Goal: Book appointment/travel/reservation

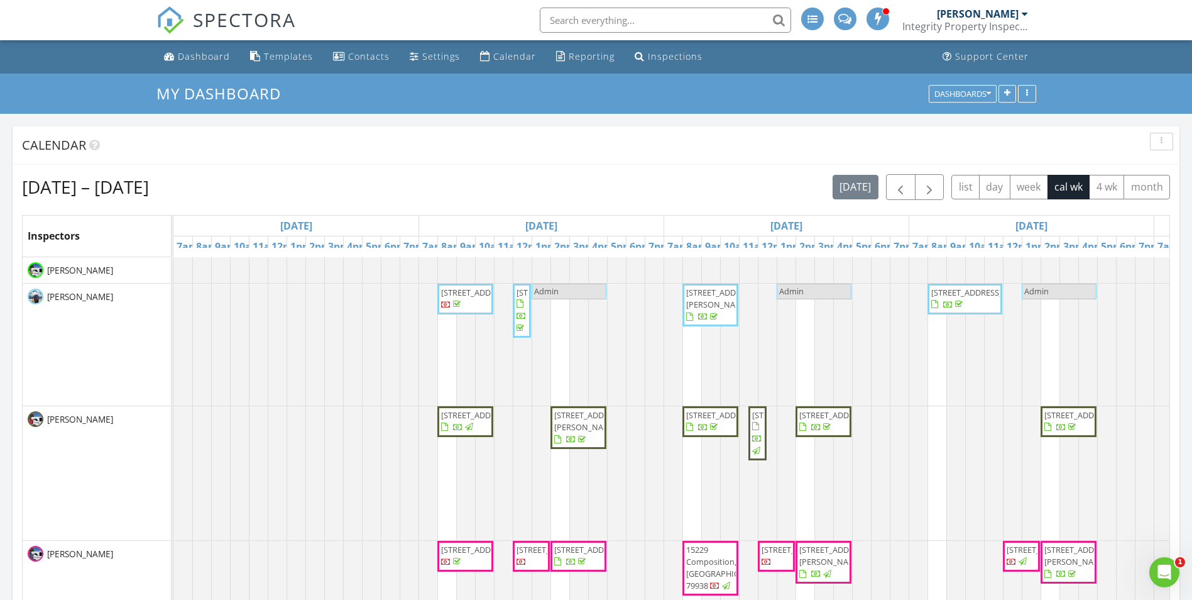
scroll to position [1163, 1212]
click at [925, 192] on span "button" at bounding box center [929, 187] width 15 height 15
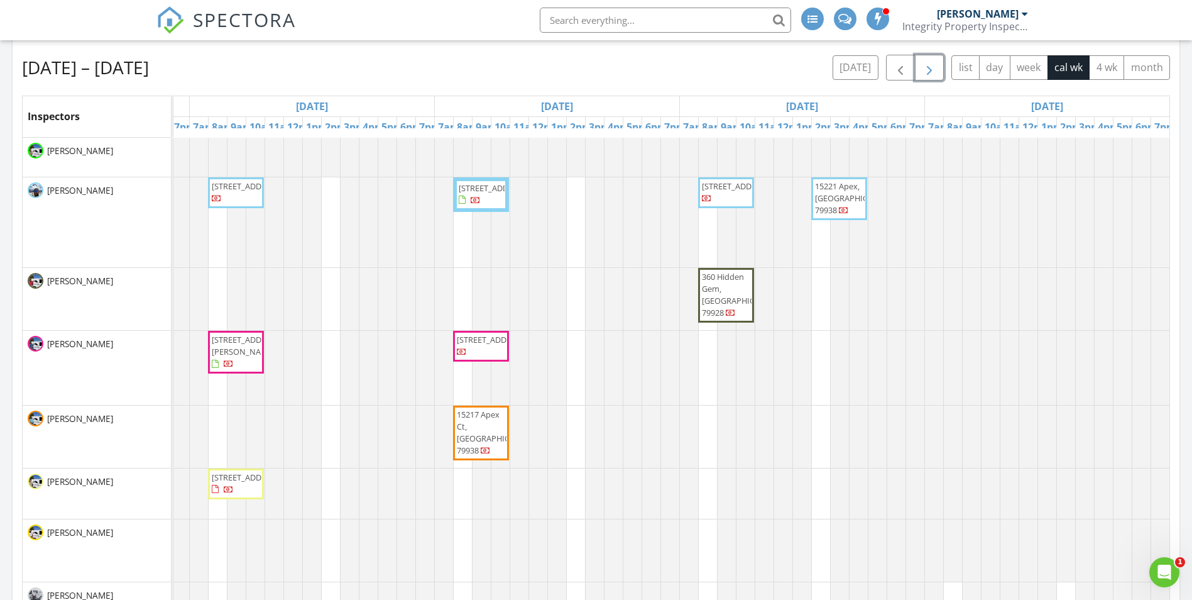
scroll to position [63, 0]
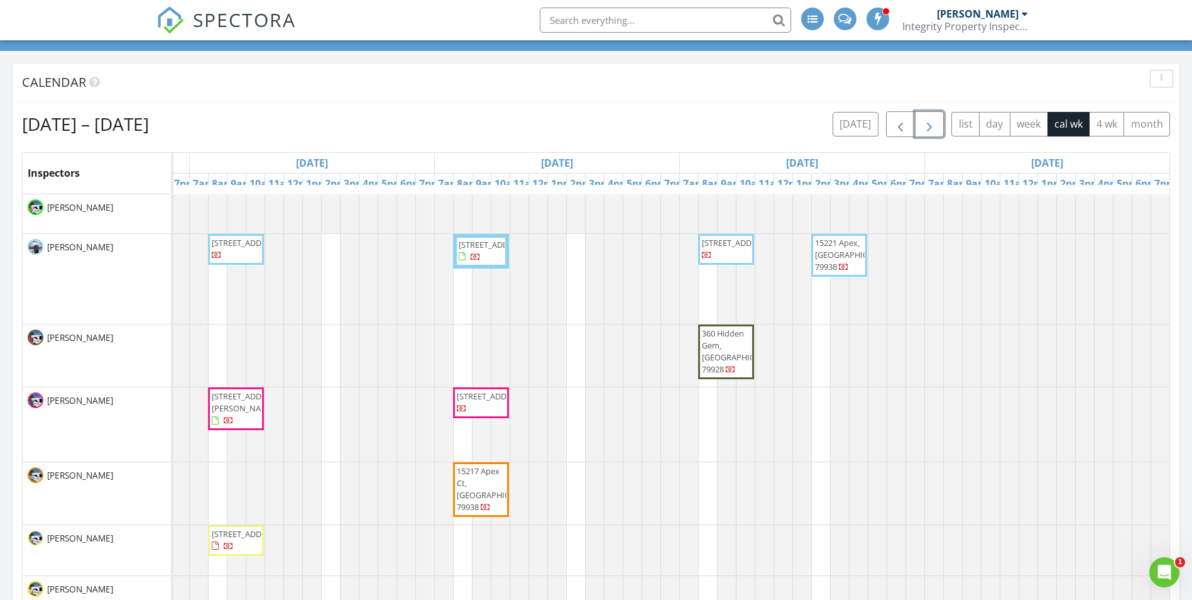
click at [473, 250] on span "13400 Emerald Copper, Horizon City 79928" at bounding box center [494, 244] width 70 height 11
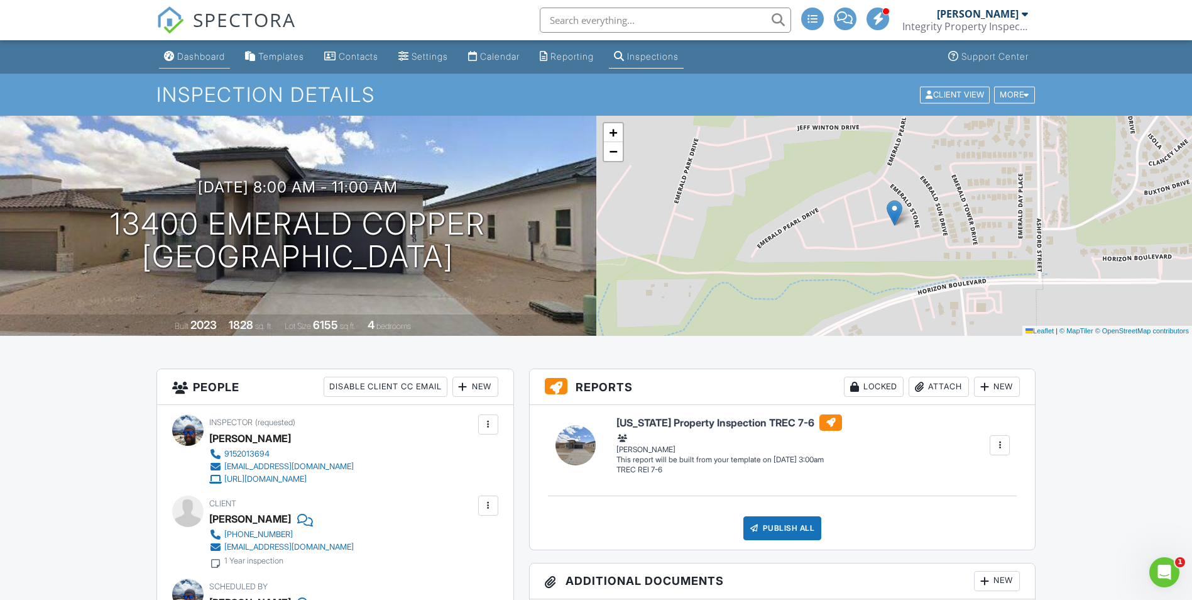
click at [214, 52] on div "Dashboard" at bounding box center [201, 56] width 48 height 11
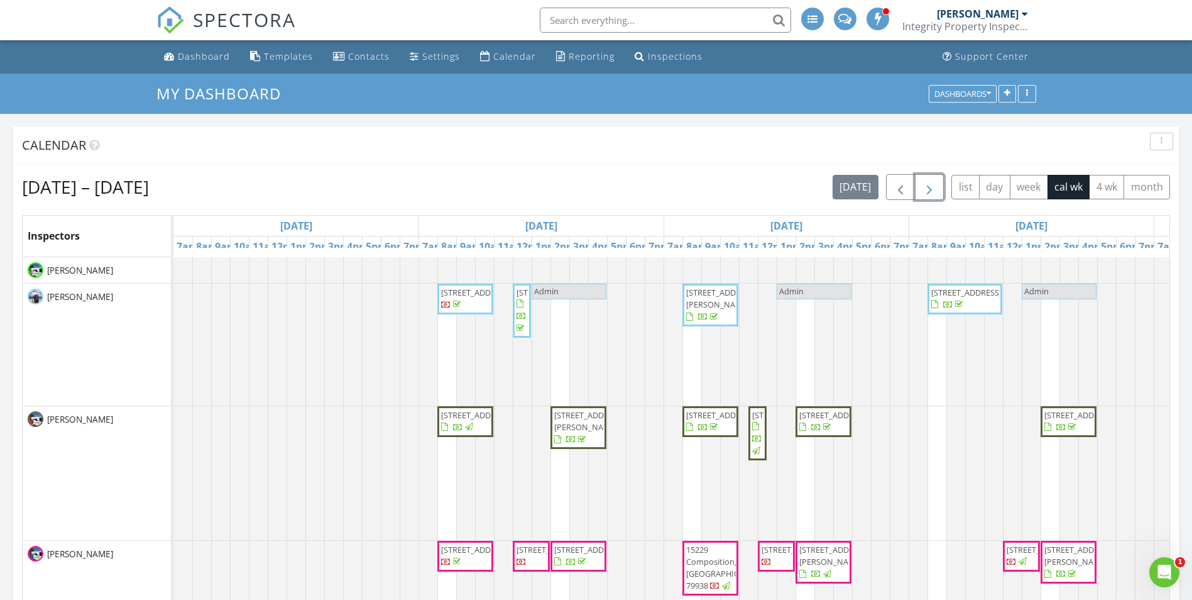
click at [931, 188] on span "button" at bounding box center [929, 187] width 15 height 15
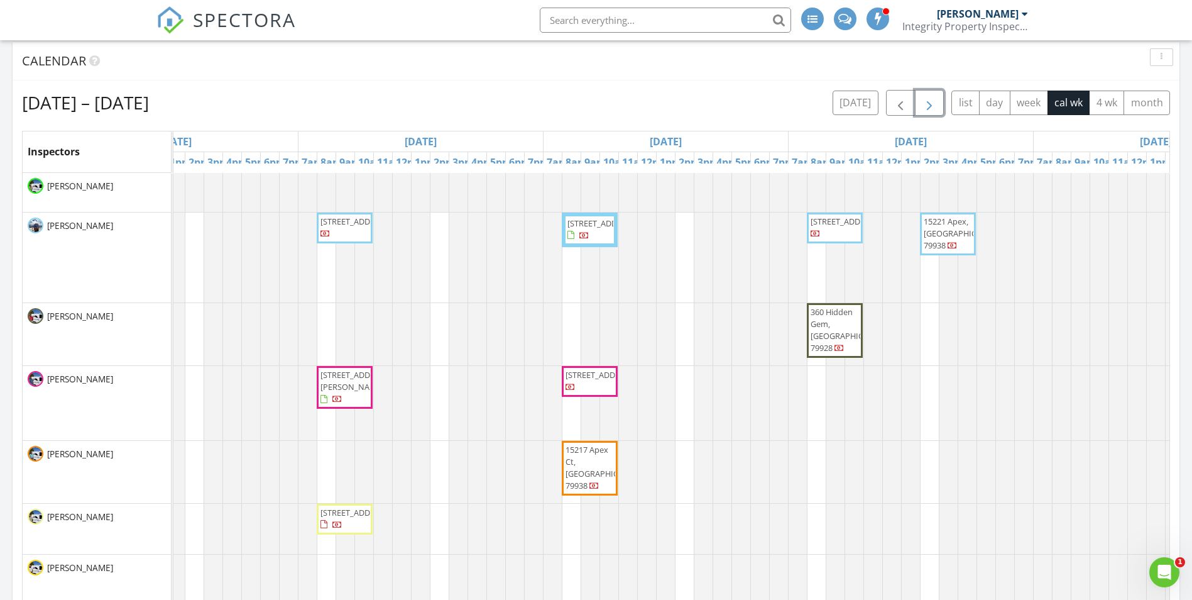
scroll to position [63, 0]
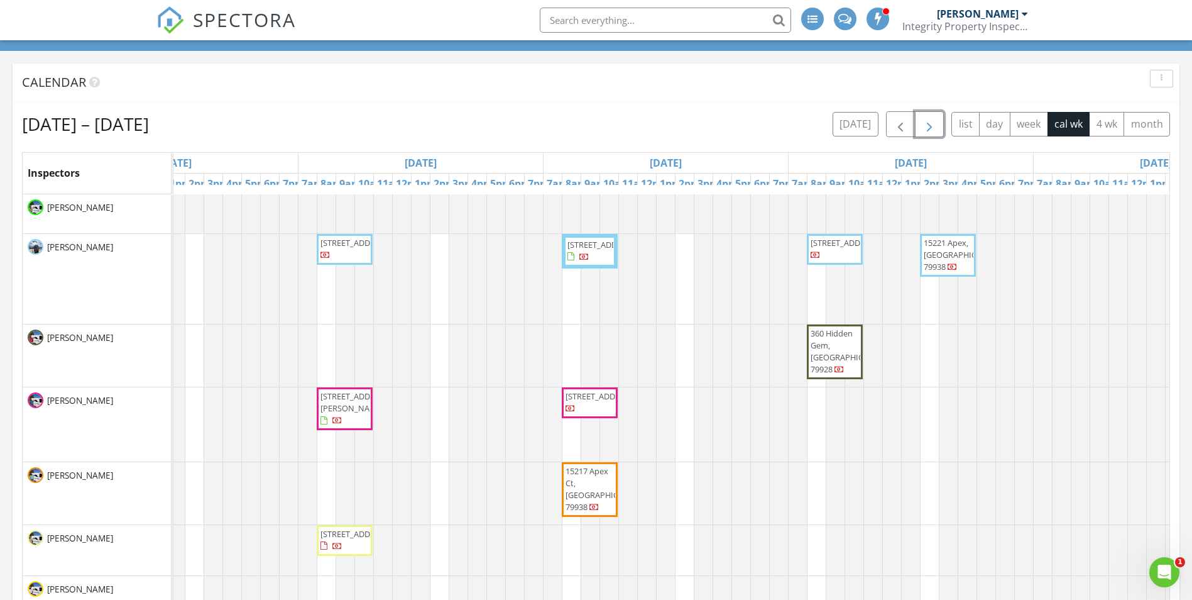
click at [925, 125] on span "button" at bounding box center [929, 124] width 15 height 15
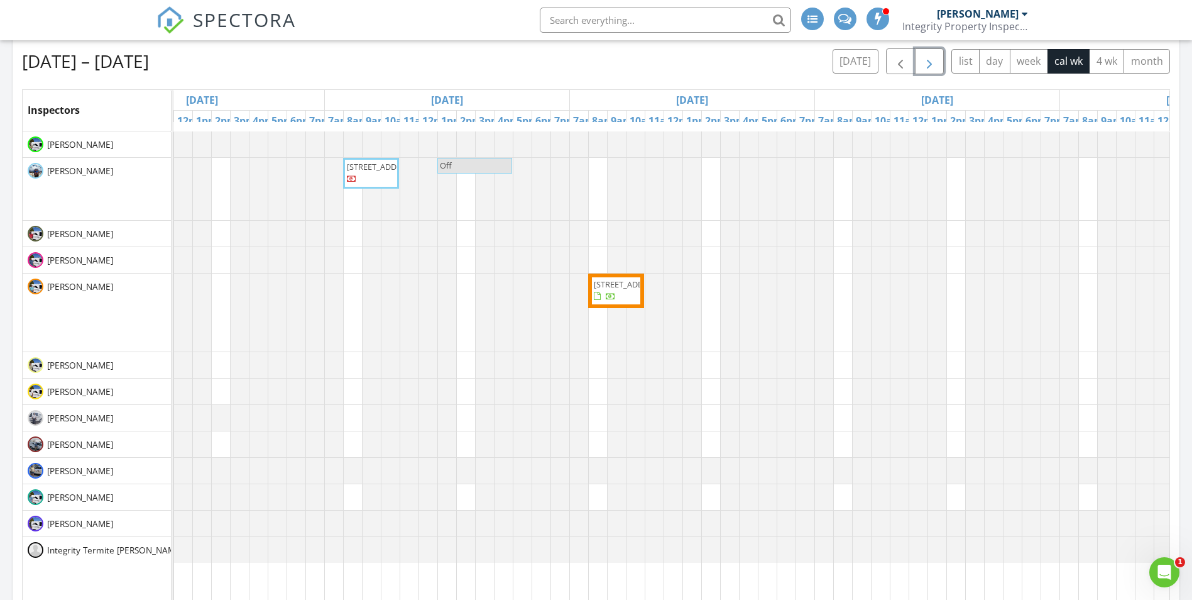
scroll to position [0, 0]
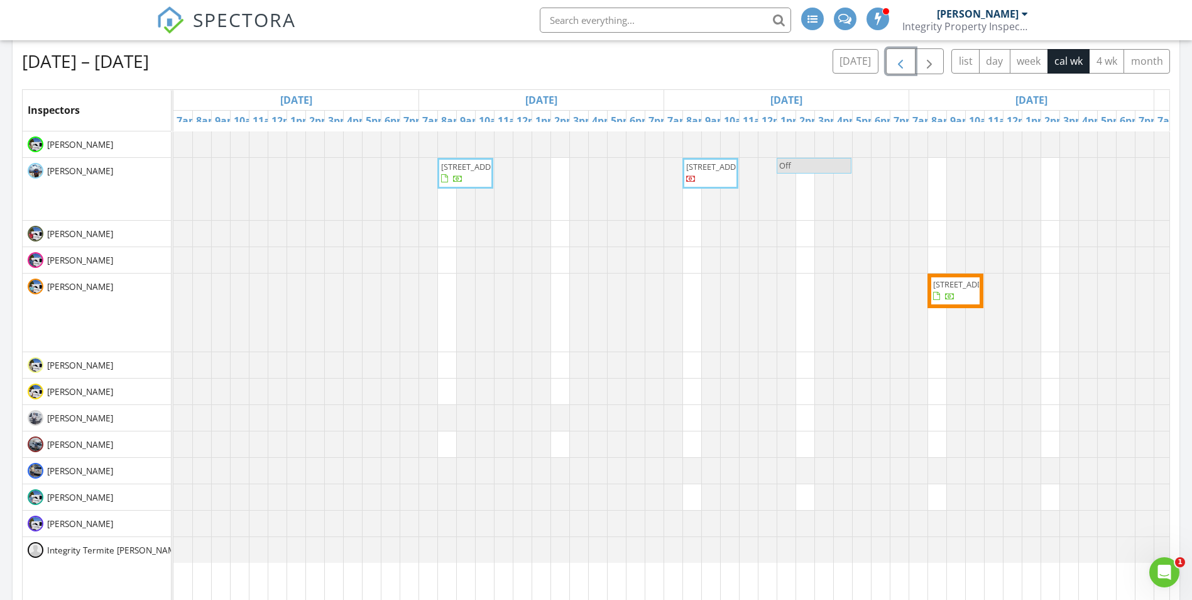
click at [895, 58] on span "button" at bounding box center [900, 61] width 15 height 15
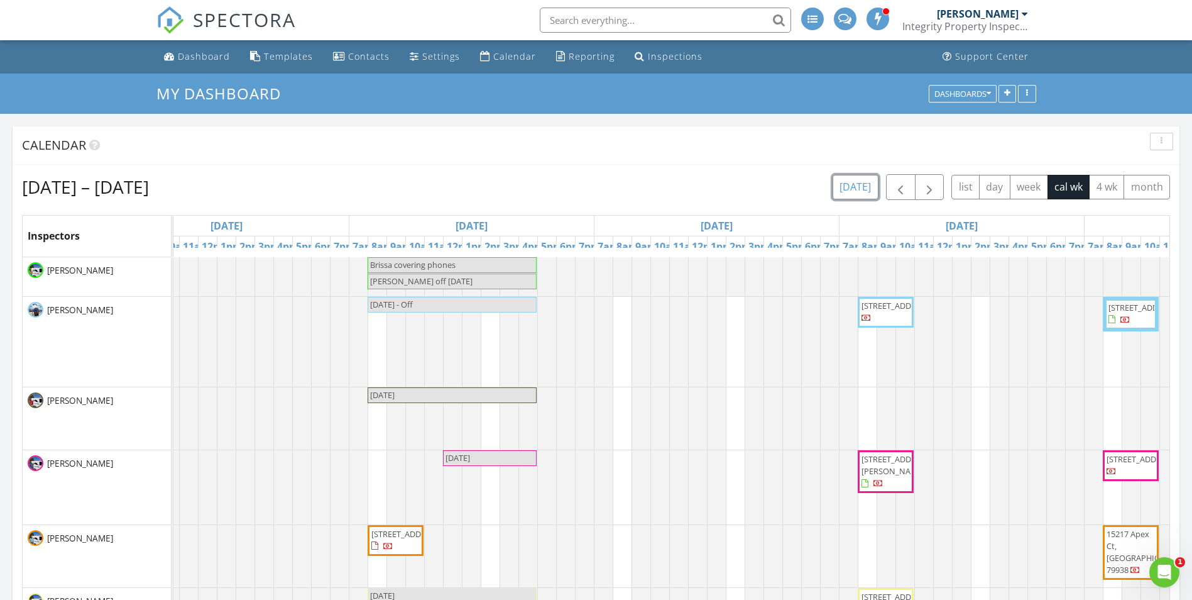
click at [853, 191] on button "today" at bounding box center [856, 187] width 46 height 25
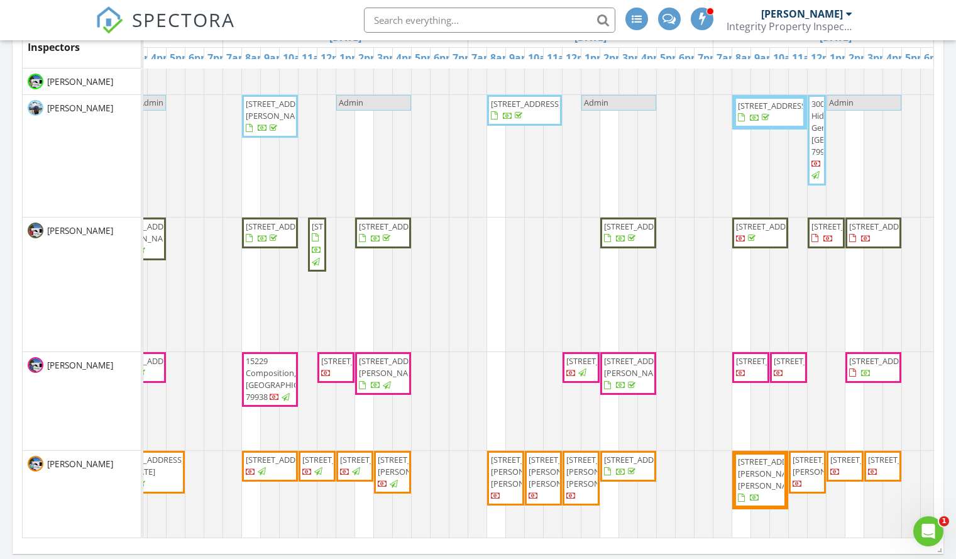
scroll to position [1163, 975]
